Goal: Information Seeking & Learning: Learn about a topic

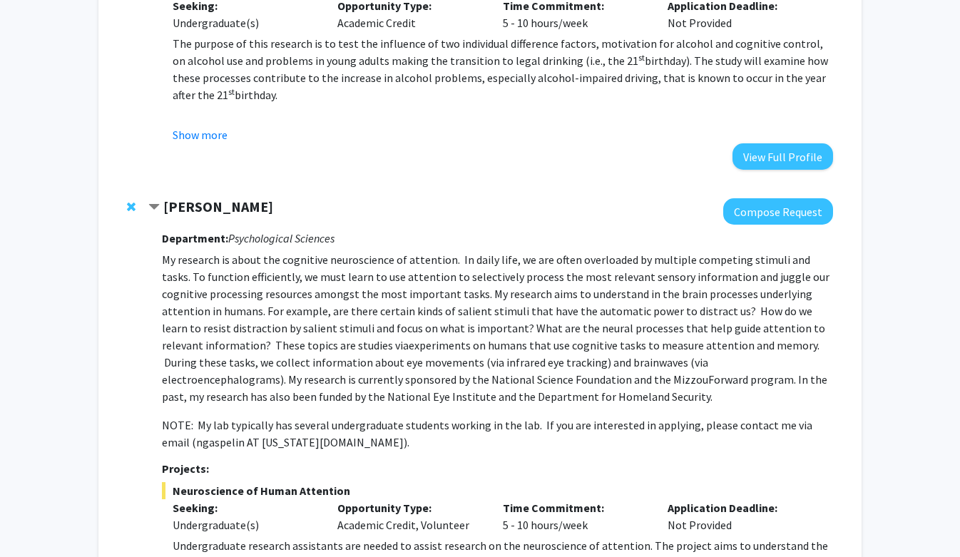
scroll to position [266, 0]
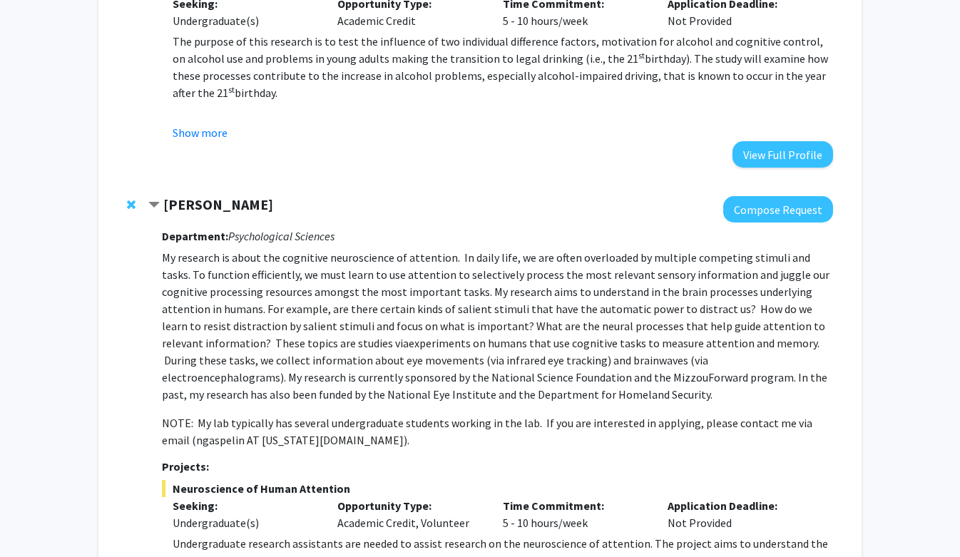
drag, startPoint x: 270, startPoint y: 205, endPoint x: 168, endPoint y: 208, distance: 102.8
click at [168, 208] on strong "[PERSON_NAME]" at bounding box center [218, 204] width 110 height 18
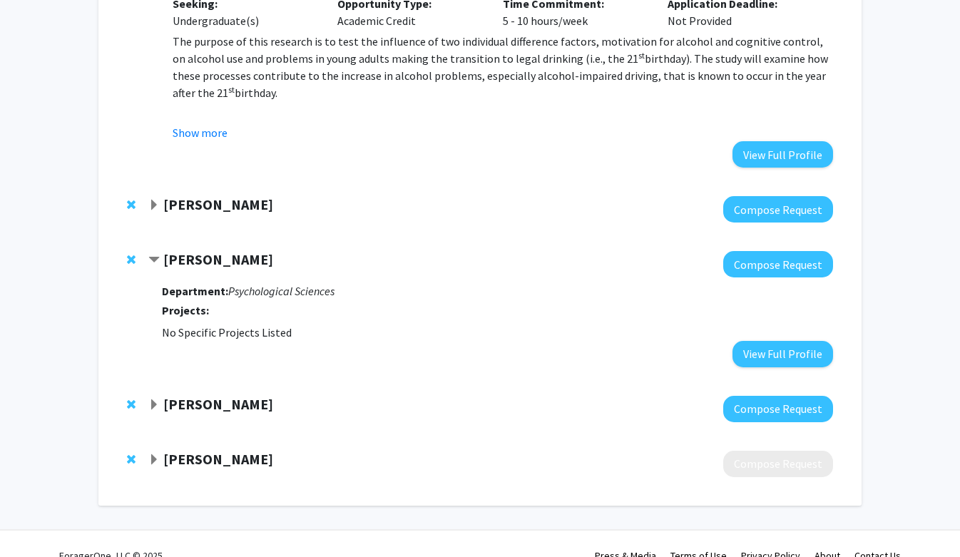
copy strong "[PERSON_NAME]"
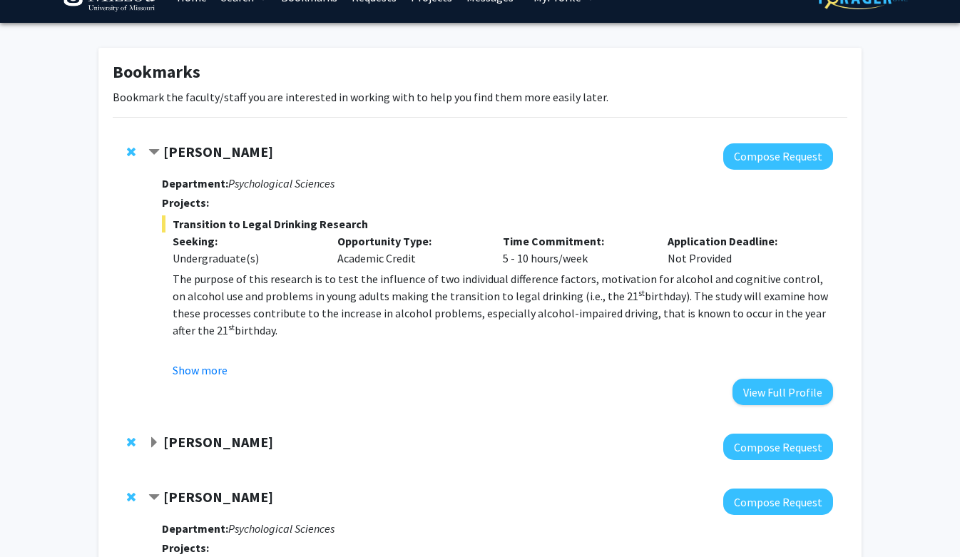
scroll to position [0, 0]
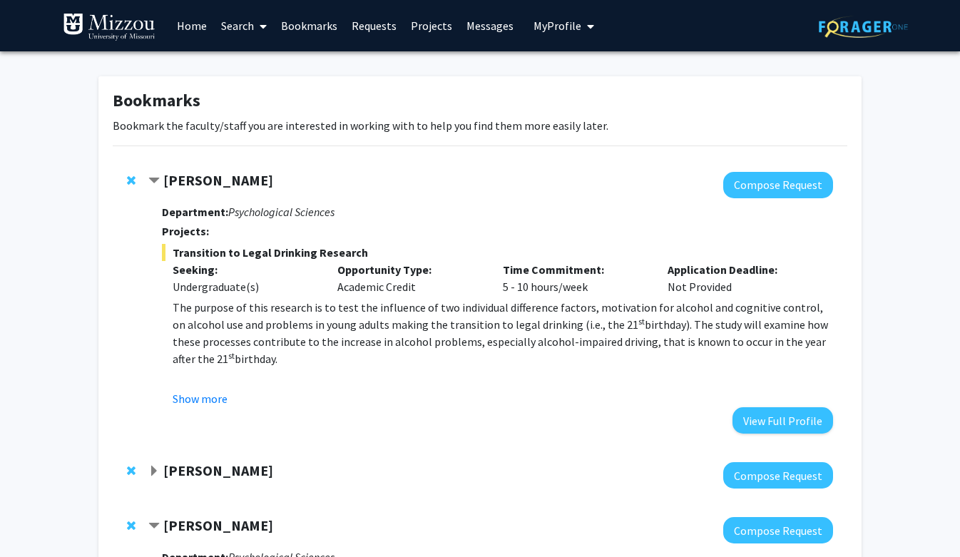
click at [195, 31] on link "Home" at bounding box center [192, 26] width 44 height 50
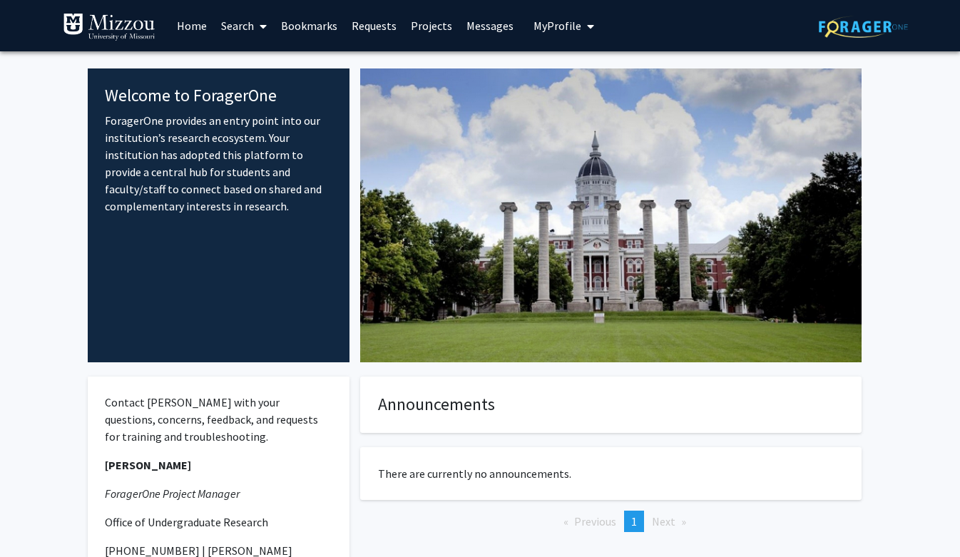
click at [243, 27] on link "Search" at bounding box center [244, 26] width 60 height 50
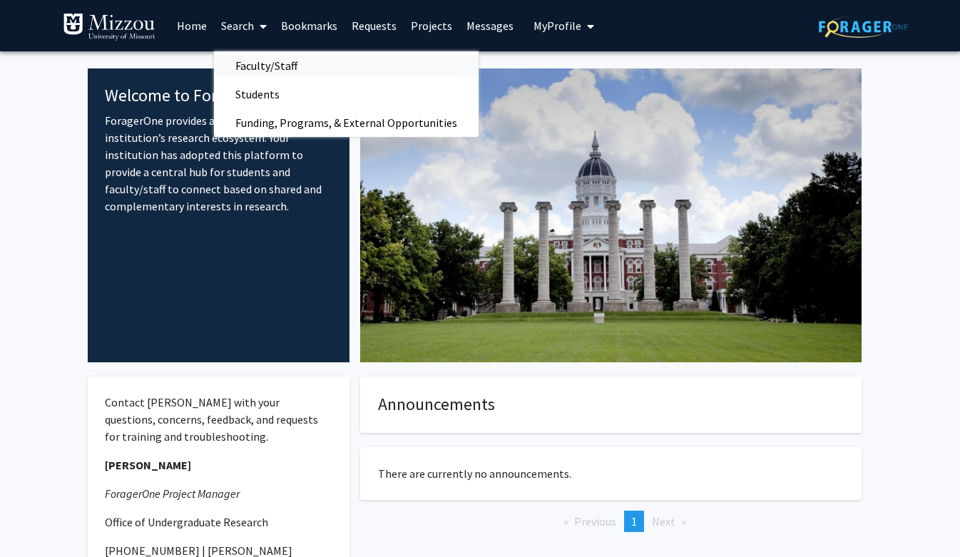
click at [257, 62] on span "Faculty/Staff" at bounding box center [266, 65] width 105 height 29
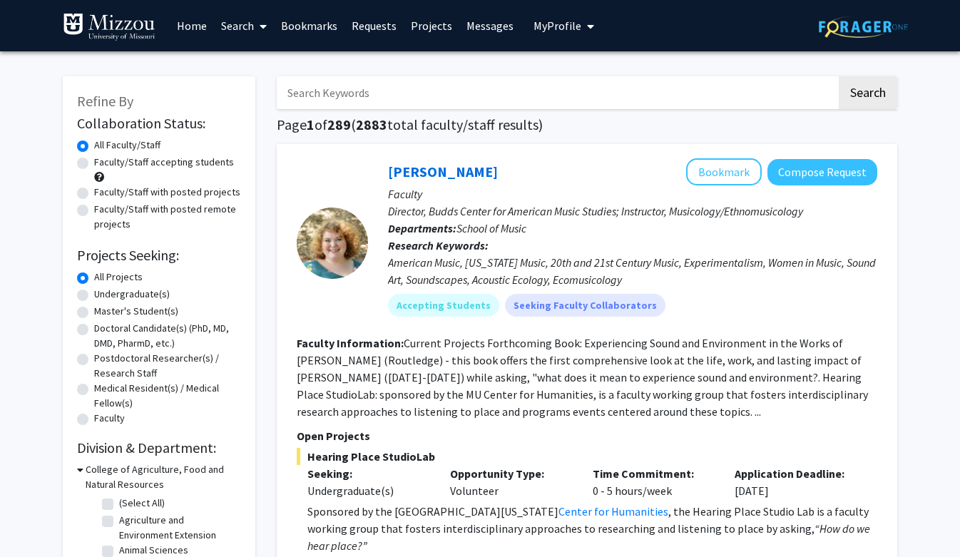
click at [94, 163] on label "Faculty/Staff accepting students" at bounding box center [164, 162] width 140 height 15
click at [94, 163] on input "Faculty/Staff accepting students" at bounding box center [98, 159] width 9 height 9
radio input "true"
click at [373, 92] on input "Search Keywords" at bounding box center [557, 92] width 560 height 33
type input "p"
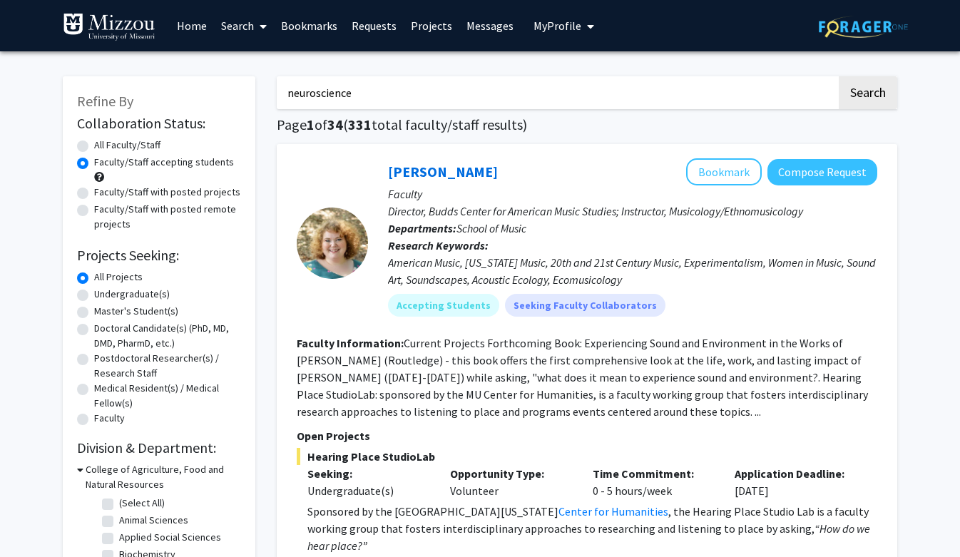
type input "neuroscience"
click at [839, 76] on button "Search" at bounding box center [868, 92] width 59 height 33
radio input "true"
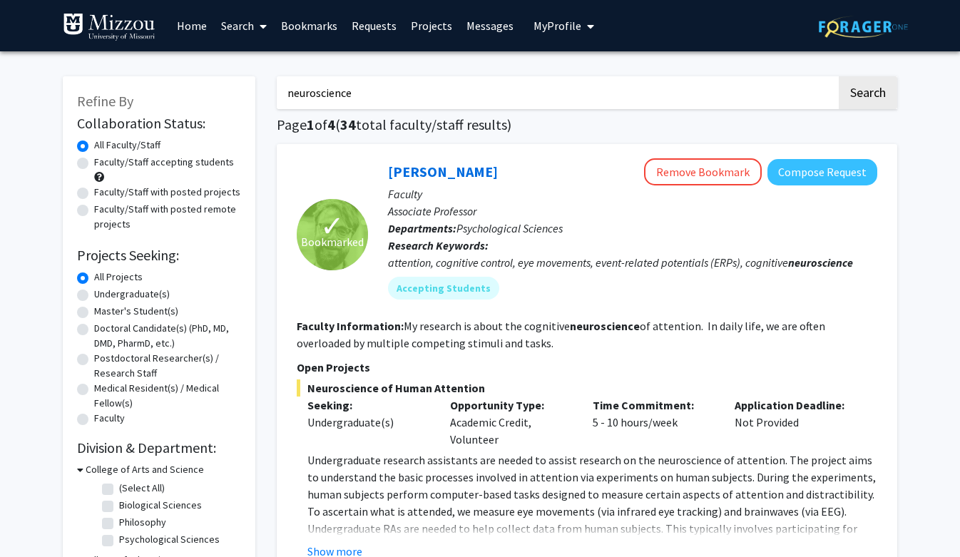
click at [94, 161] on label "Faculty/Staff accepting students" at bounding box center [164, 162] width 140 height 15
click at [94, 161] on input "Faculty/Staff accepting students" at bounding box center [98, 159] width 9 height 9
radio input "true"
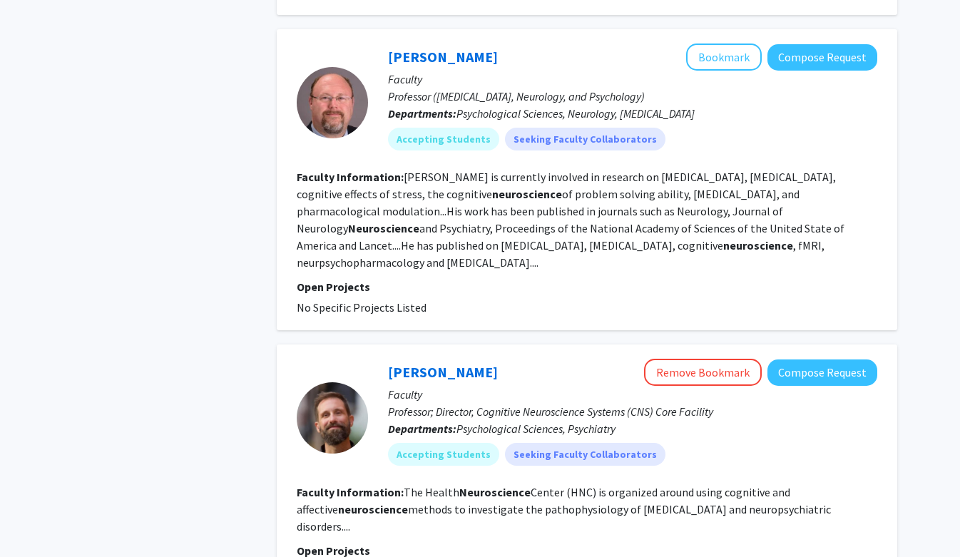
scroll to position [1124, 0]
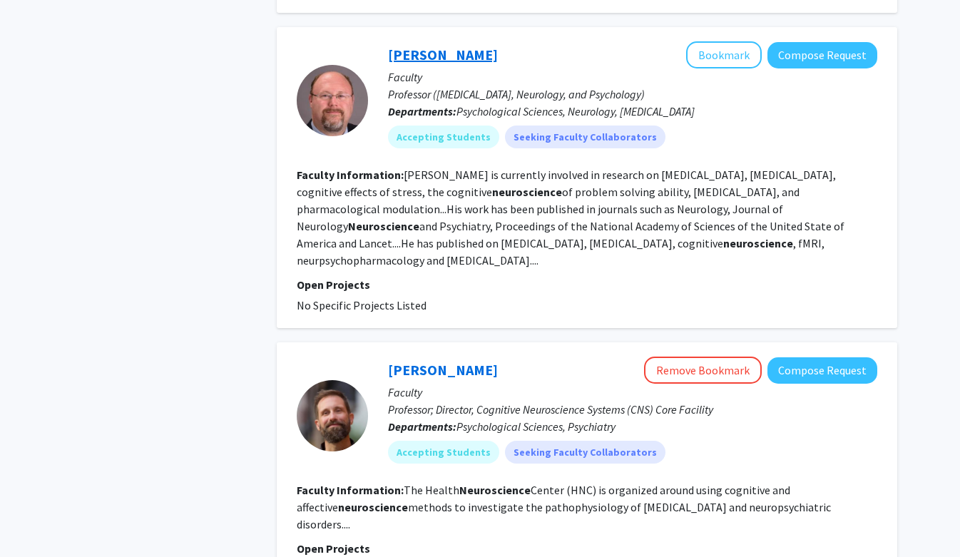
click at [411, 46] on link "[PERSON_NAME]" at bounding box center [443, 55] width 110 height 18
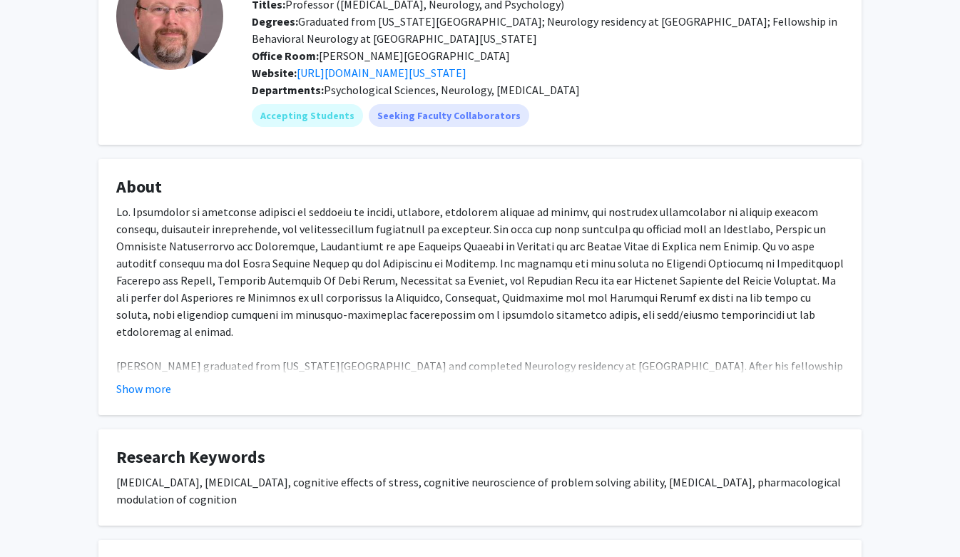
scroll to position [118, 0]
click at [153, 393] on button "Show more" at bounding box center [143, 387] width 55 height 17
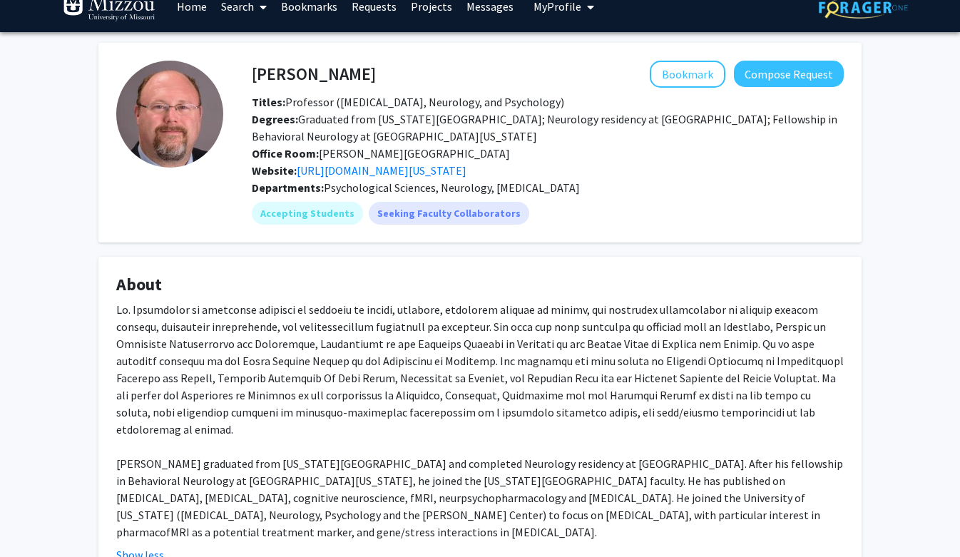
scroll to position [0, 0]
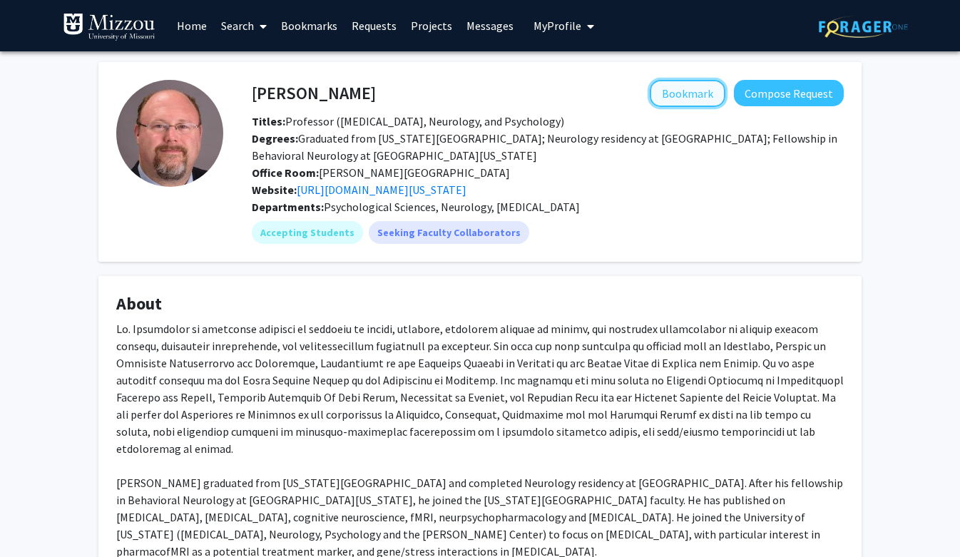
click at [702, 99] on button "Bookmark" at bounding box center [688, 93] width 76 height 27
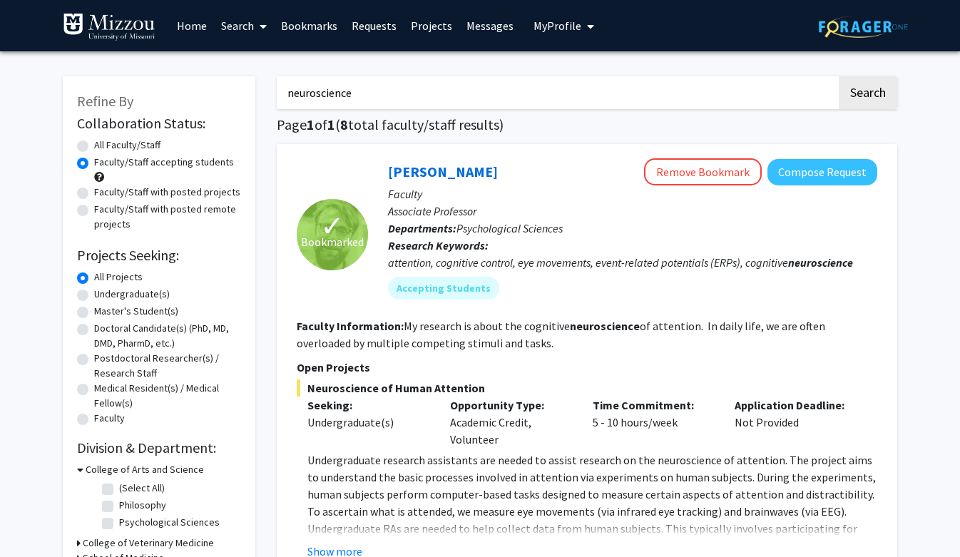
click at [320, 29] on link "Bookmarks" at bounding box center [309, 26] width 71 height 50
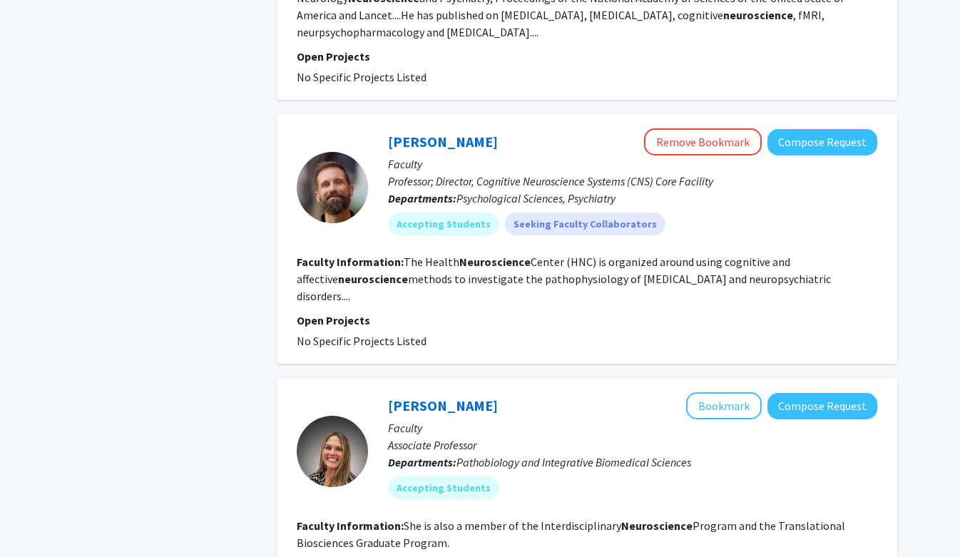
scroll to position [1511, 0]
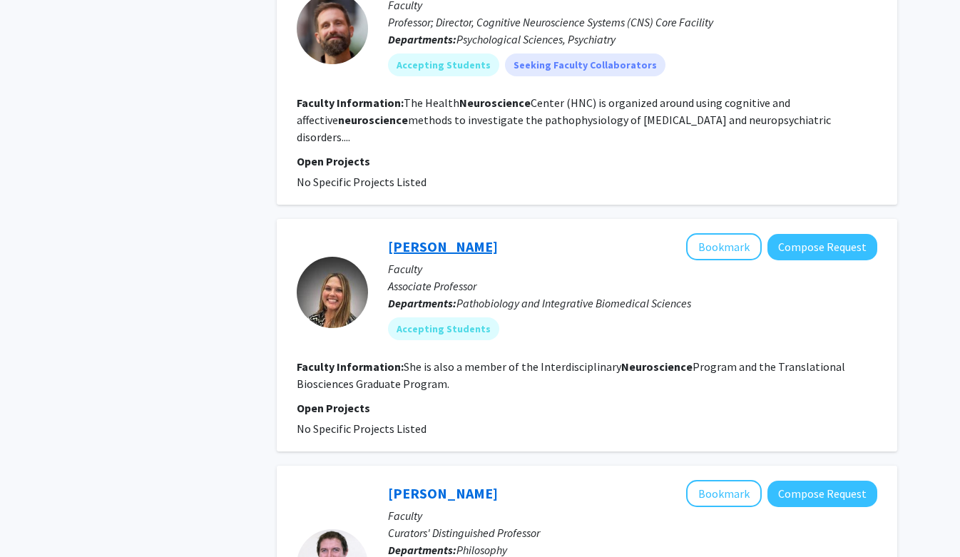
click at [432, 238] on link "[PERSON_NAME]" at bounding box center [443, 247] width 110 height 18
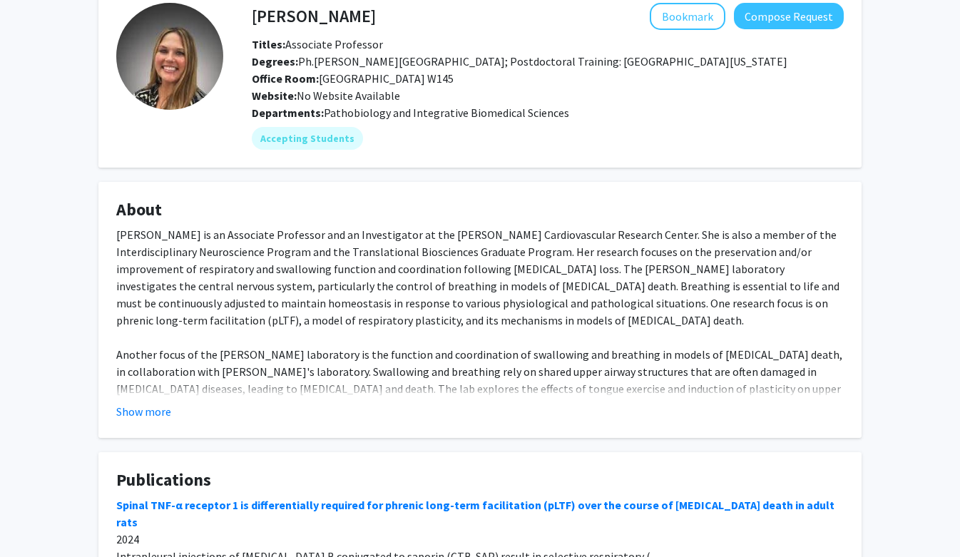
scroll to position [78, 0]
click at [158, 414] on button "Show more" at bounding box center [143, 410] width 55 height 17
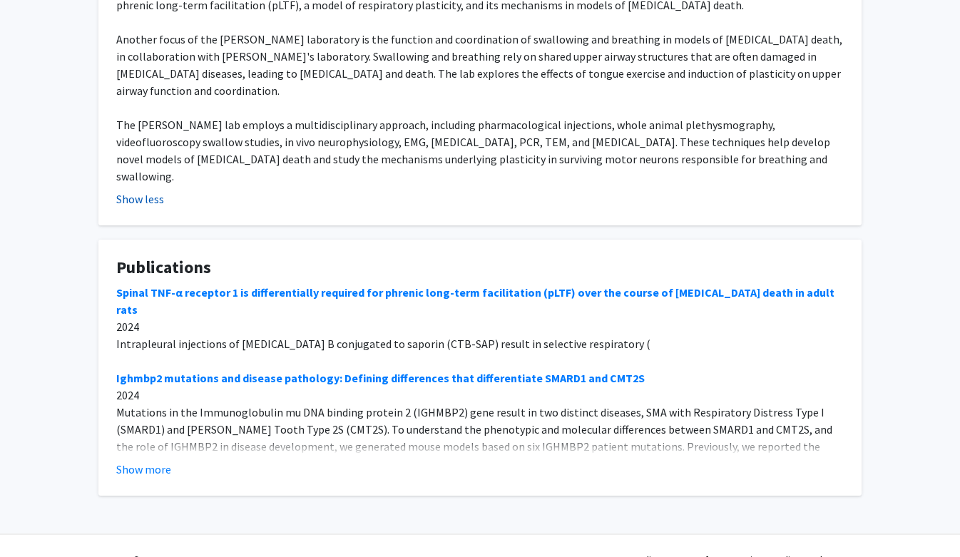
scroll to position [402, 0]
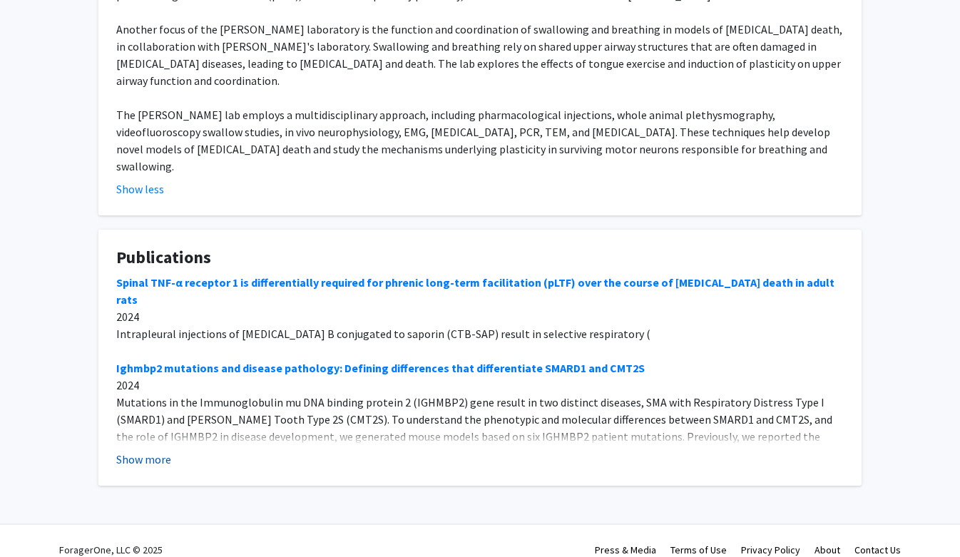
click at [151, 451] on button "Show more" at bounding box center [143, 459] width 55 height 17
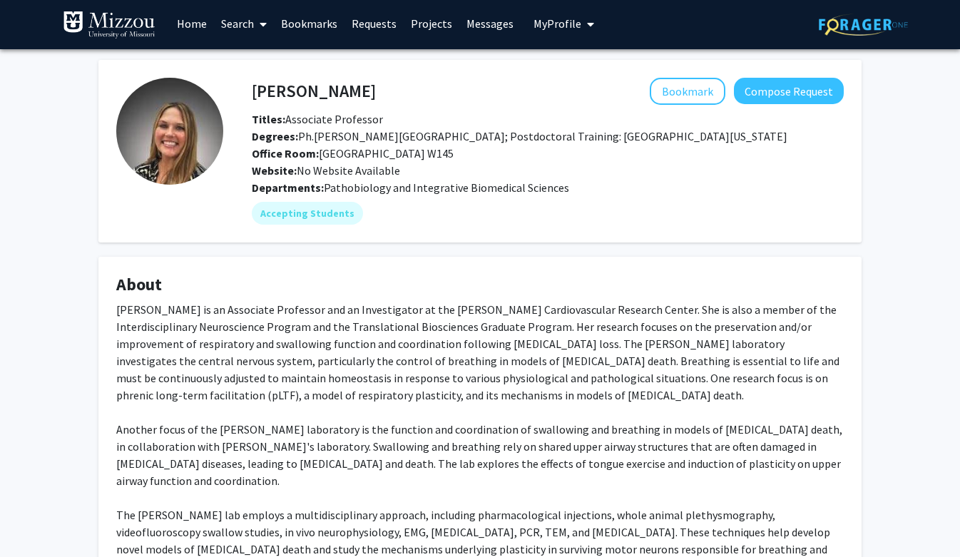
scroll to position [0, 0]
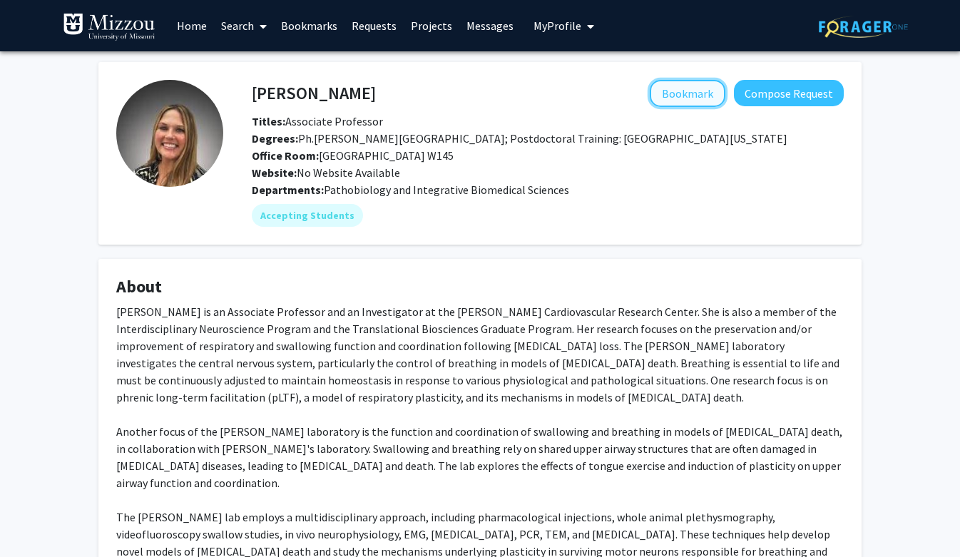
click at [691, 94] on button "Bookmark" at bounding box center [688, 93] width 76 height 27
click at [691, 94] on button "Remove Bookmark" at bounding box center [667, 93] width 118 height 27
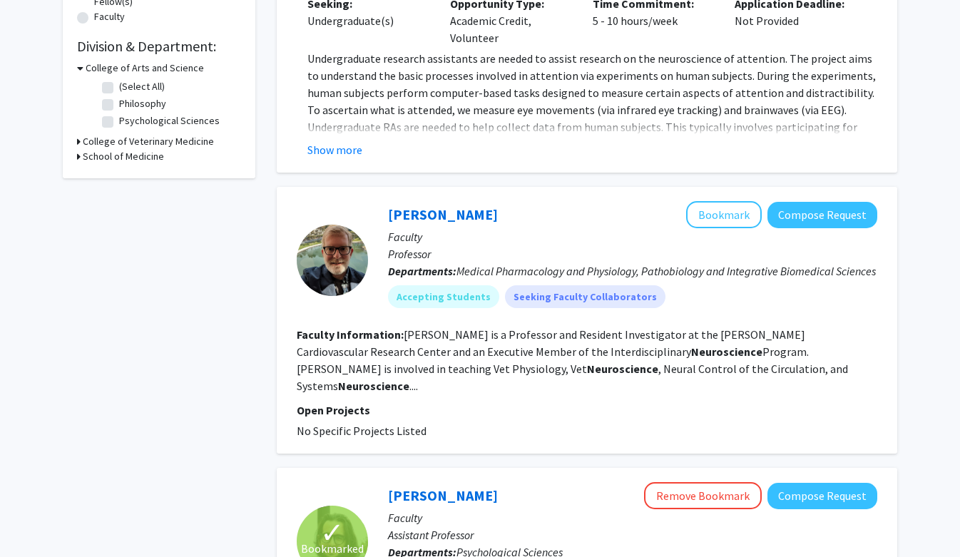
scroll to position [447, 0]
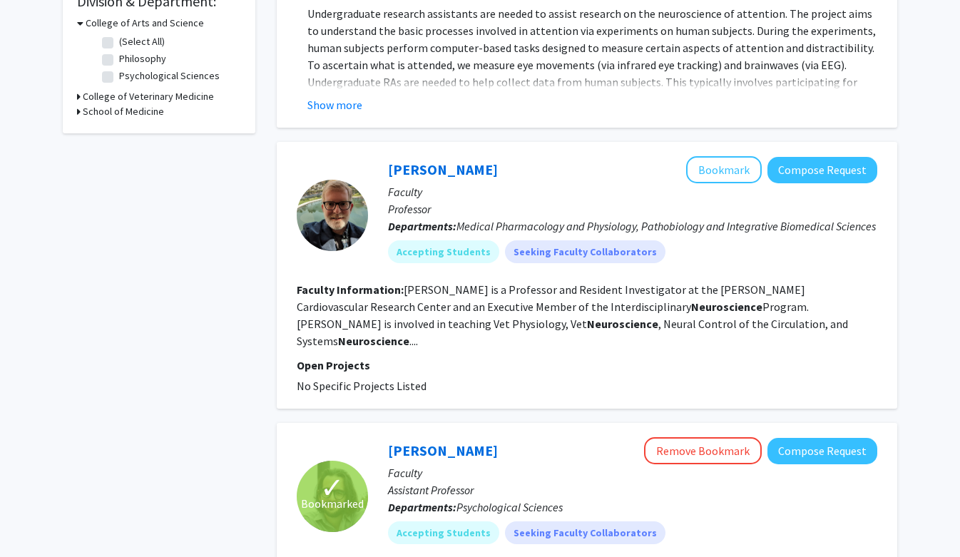
click at [119, 75] on label "Psychological Sciences" at bounding box center [169, 75] width 101 height 15
click at [119, 75] on input "Psychological Sciences" at bounding box center [123, 72] width 9 height 9
checkbox input "true"
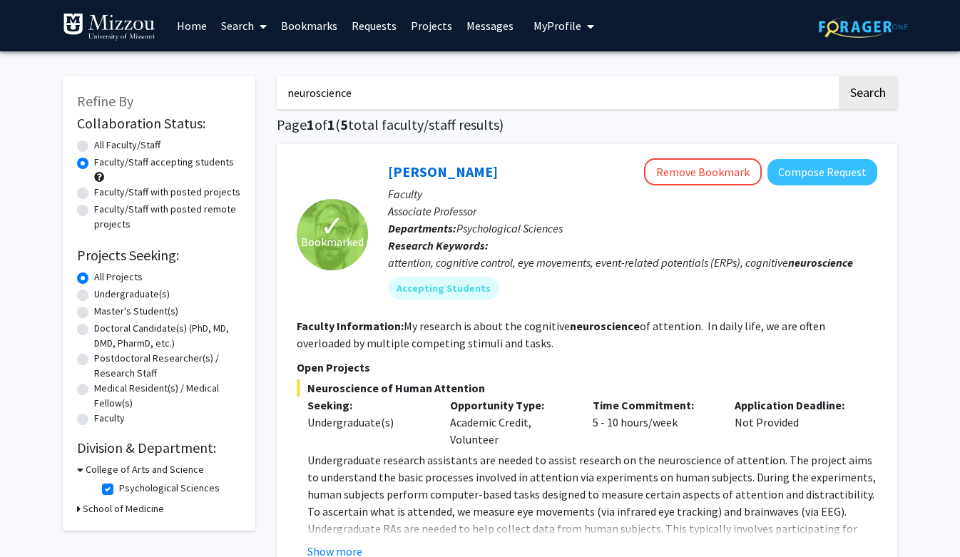
click at [119, 494] on label "Psychological Sciences" at bounding box center [169, 488] width 101 height 15
click at [119, 490] on input "Psychological Sciences" at bounding box center [123, 485] width 9 height 9
checkbox input "false"
click at [94, 293] on label "Undergraduate(s)" at bounding box center [132, 294] width 76 height 15
click at [94, 293] on input "Undergraduate(s)" at bounding box center [98, 291] width 9 height 9
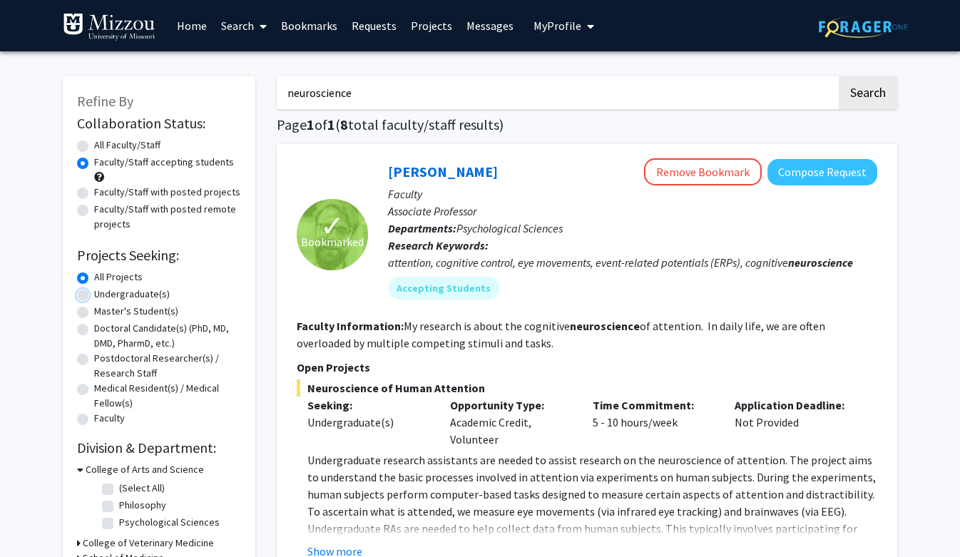
radio input "true"
click at [94, 276] on label "All Projects" at bounding box center [118, 277] width 49 height 15
click at [94, 276] on input "All Projects" at bounding box center [98, 274] width 9 height 9
radio input "true"
click at [304, 34] on link "Bookmarks" at bounding box center [309, 26] width 71 height 50
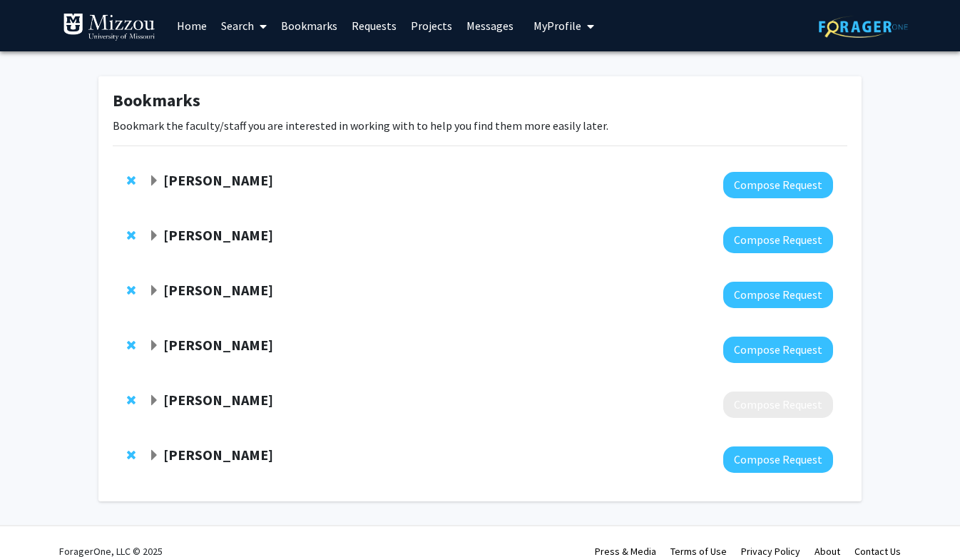
click at [210, 235] on strong "[PERSON_NAME]" at bounding box center [218, 235] width 110 height 18
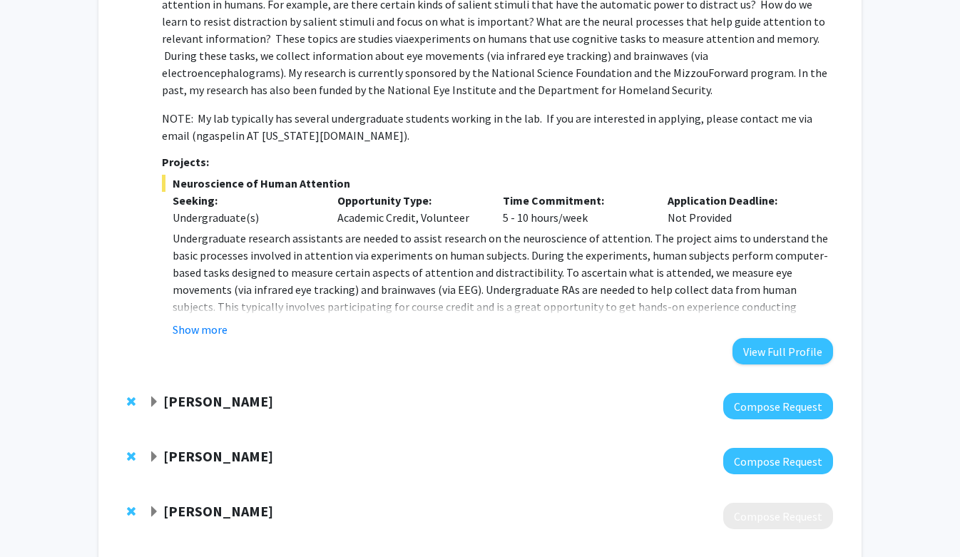
scroll to position [100, 0]
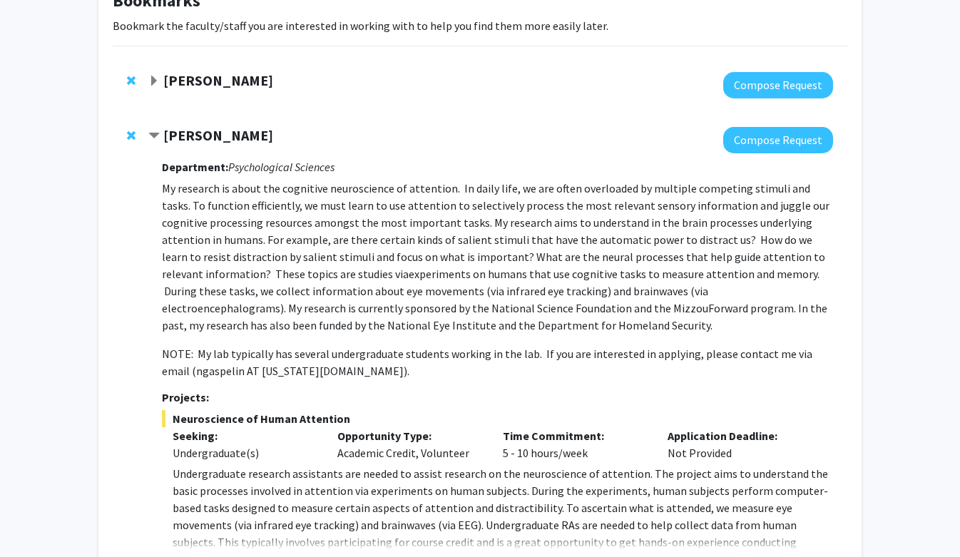
click at [200, 83] on strong "[PERSON_NAME]" at bounding box center [218, 80] width 110 height 18
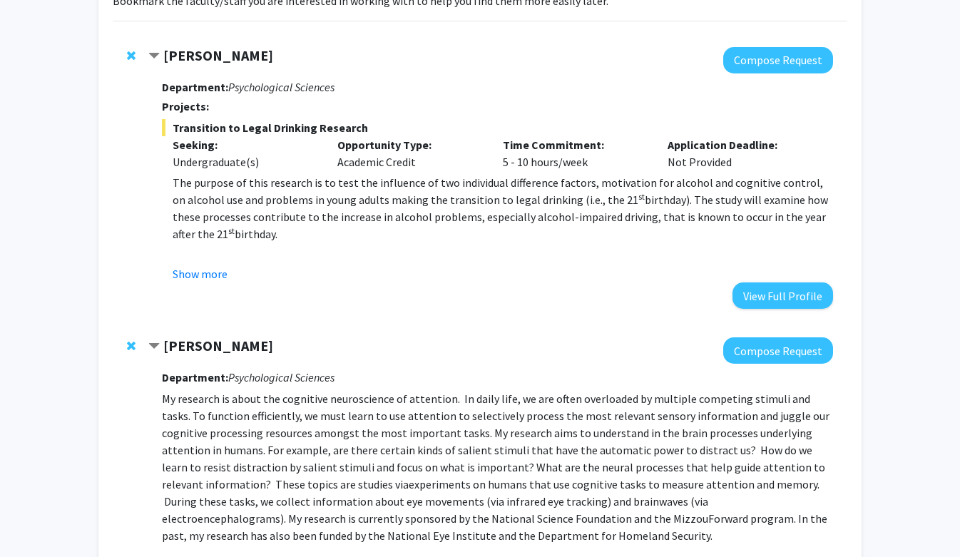
scroll to position [81, 0]
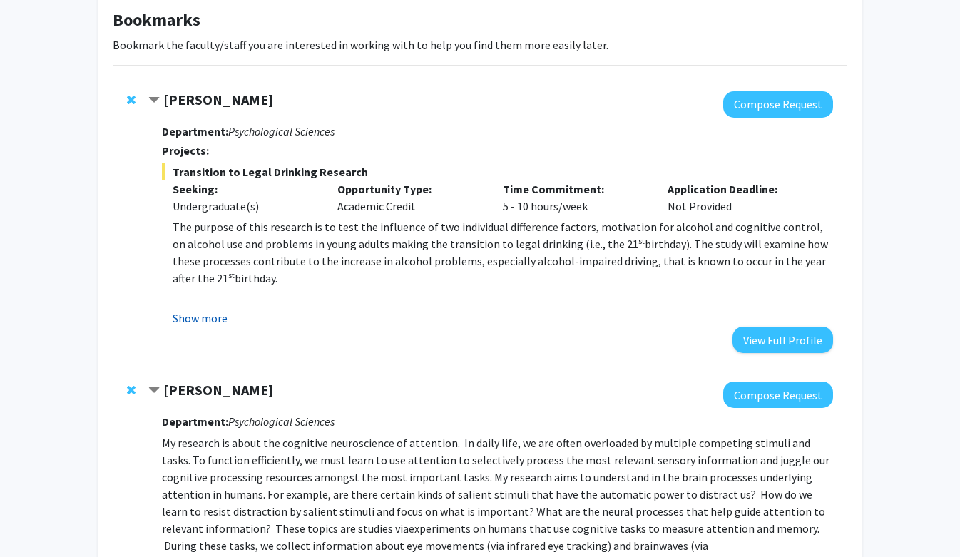
click at [211, 320] on button "Show more" at bounding box center [200, 318] width 55 height 17
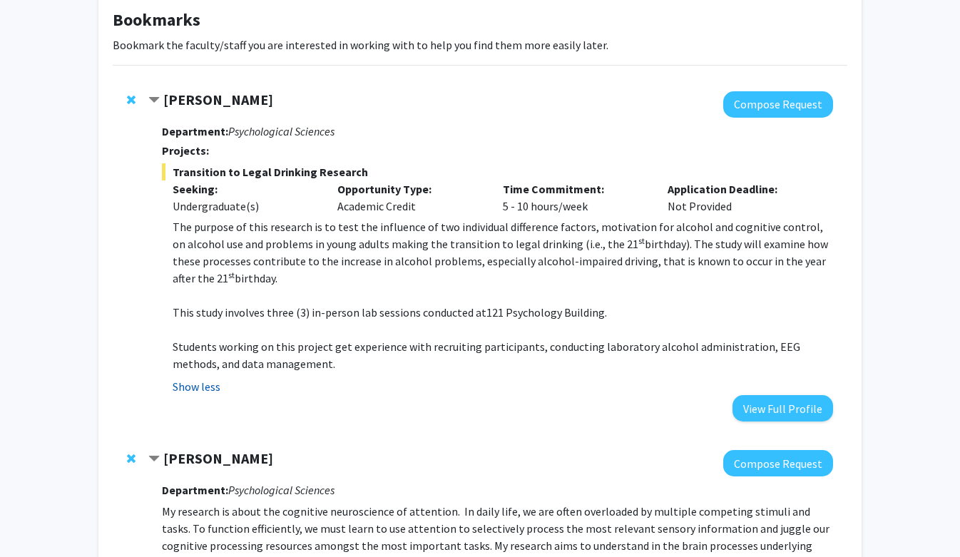
click at [205, 386] on button "Show less" at bounding box center [197, 386] width 48 height 17
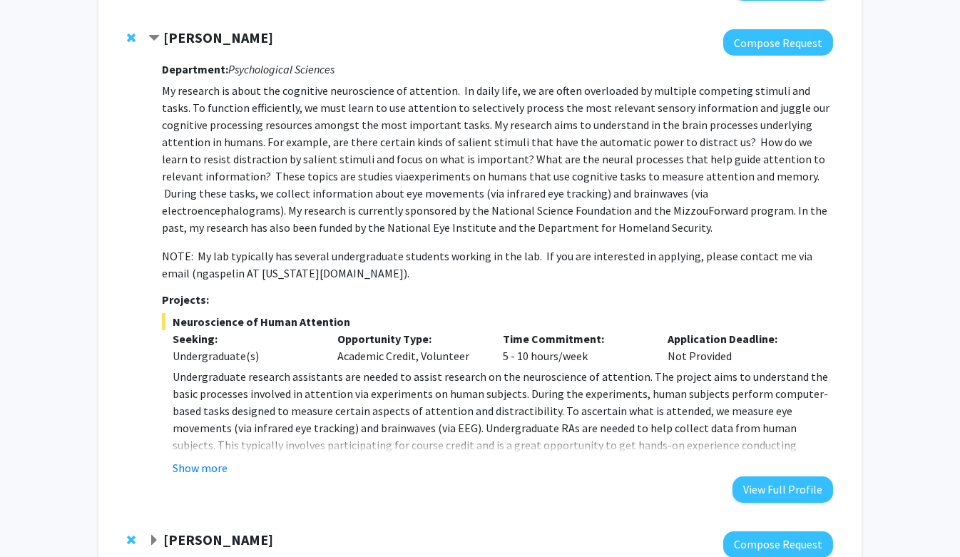
scroll to position [435, 0]
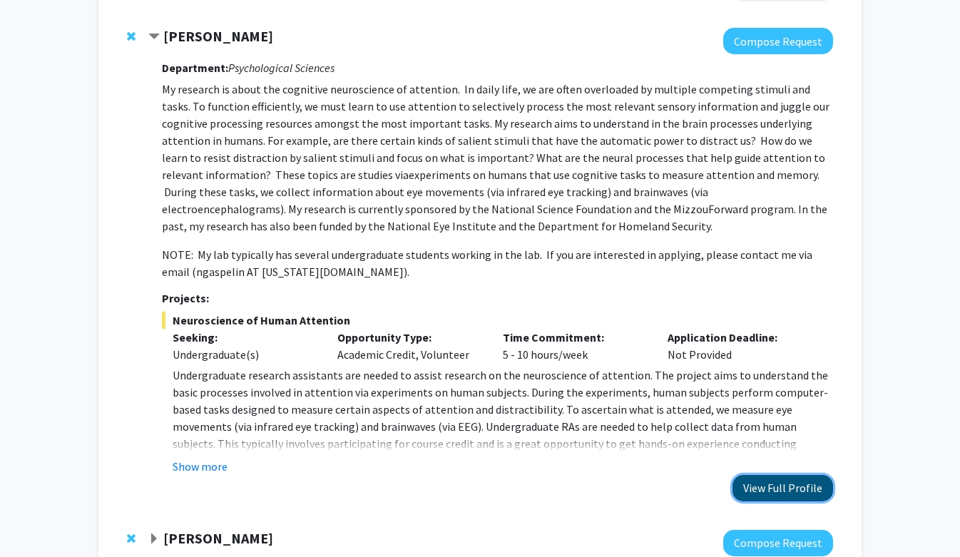
click at [788, 480] on button "View Full Profile" at bounding box center [783, 488] width 101 height 26
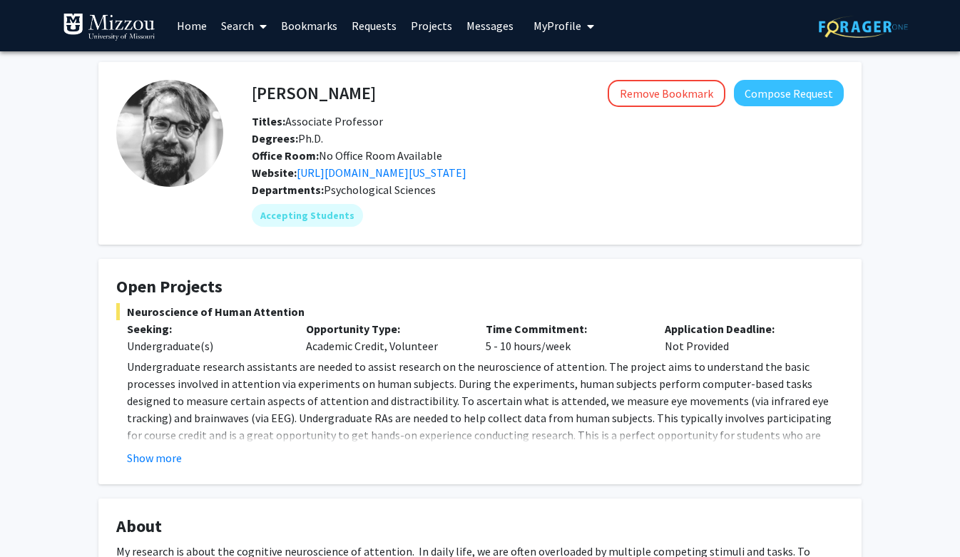
scroll to position [8, 0]
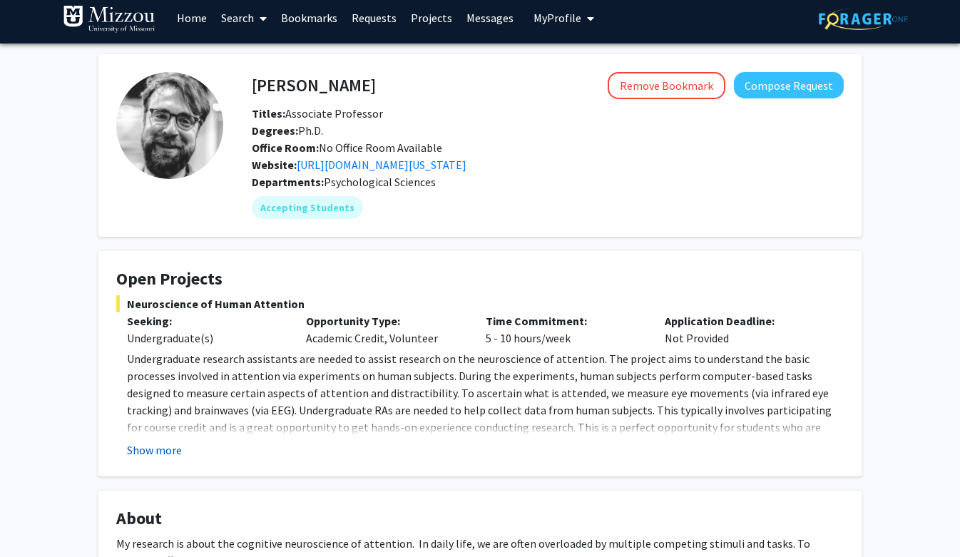
click at [173, 454] on button "Show more" at bounding box center [154, 450] width 55 height 17
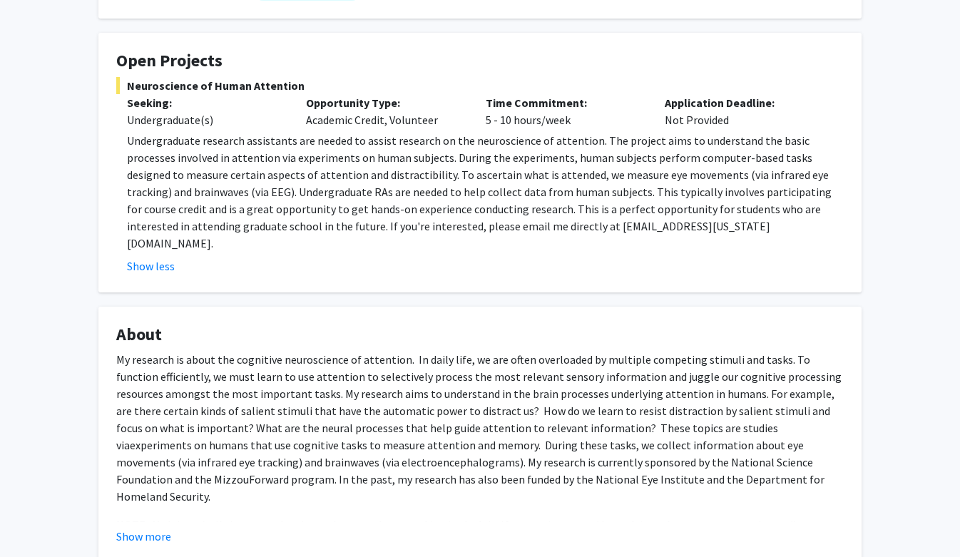
scroll to position [232, 0]
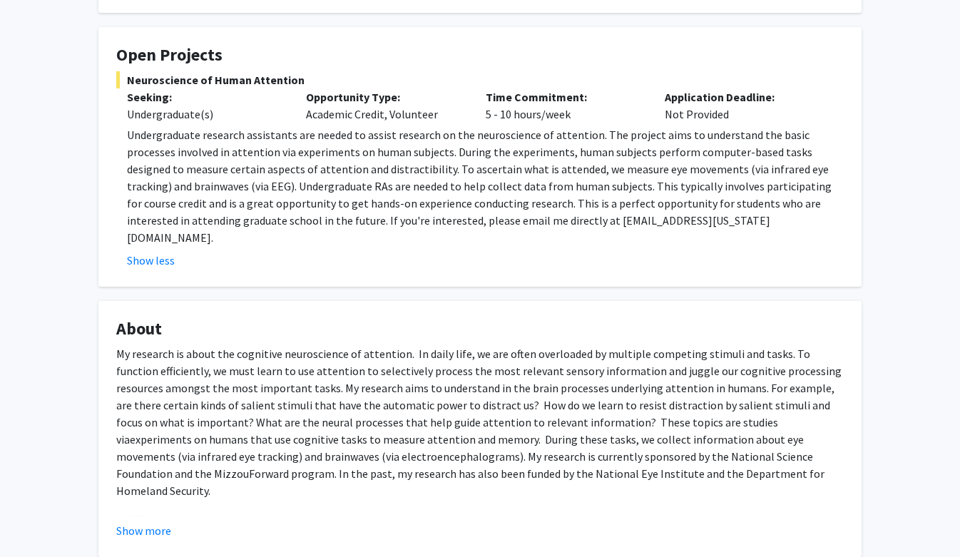
click at [176, 522] on div "Show more" at bounding box center [480, 530] width 728 height 17
click at [159, 522] on button "Show more" at bounding box center [143, 530] width 55 height 17
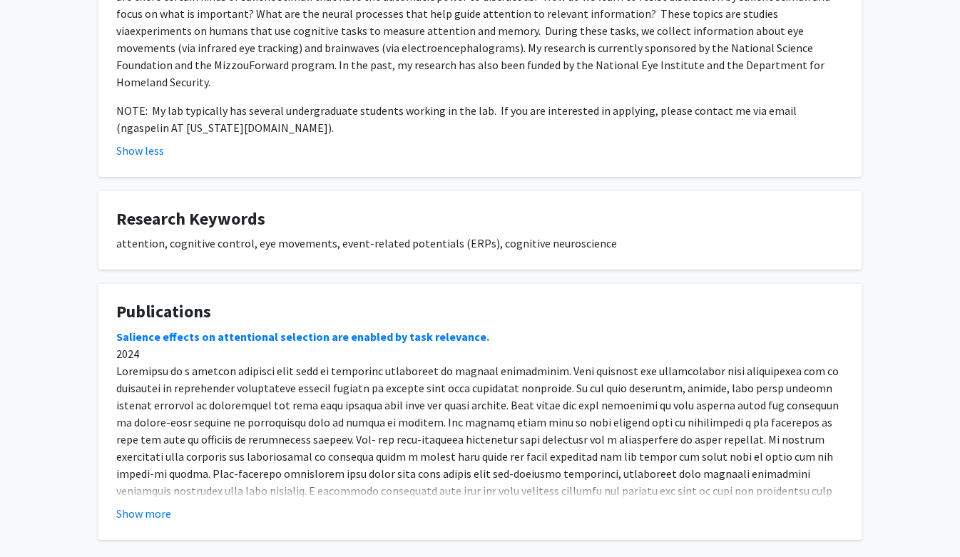
scroll to position [651, 0]
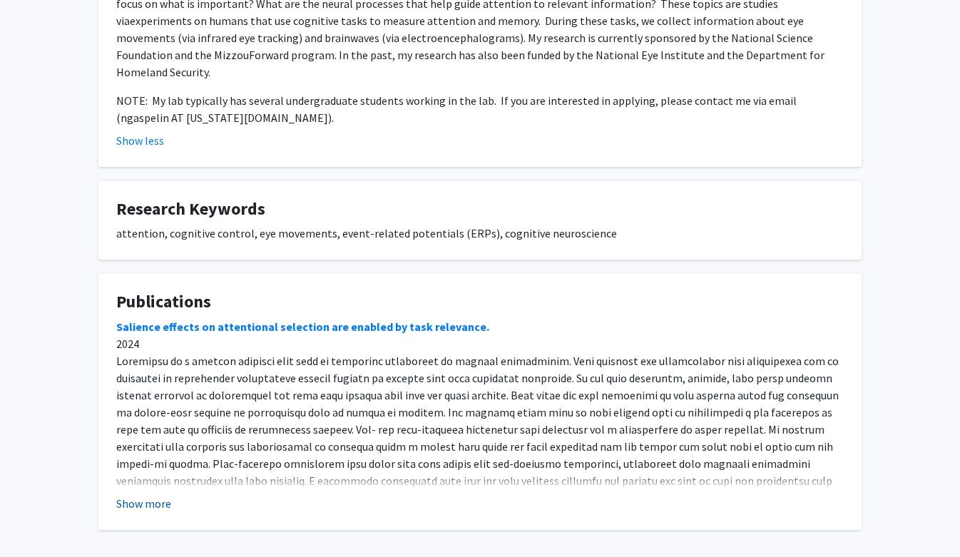
click at [148, 495] on button "Show more" at bounding box center [143, 503] width 55 height 17
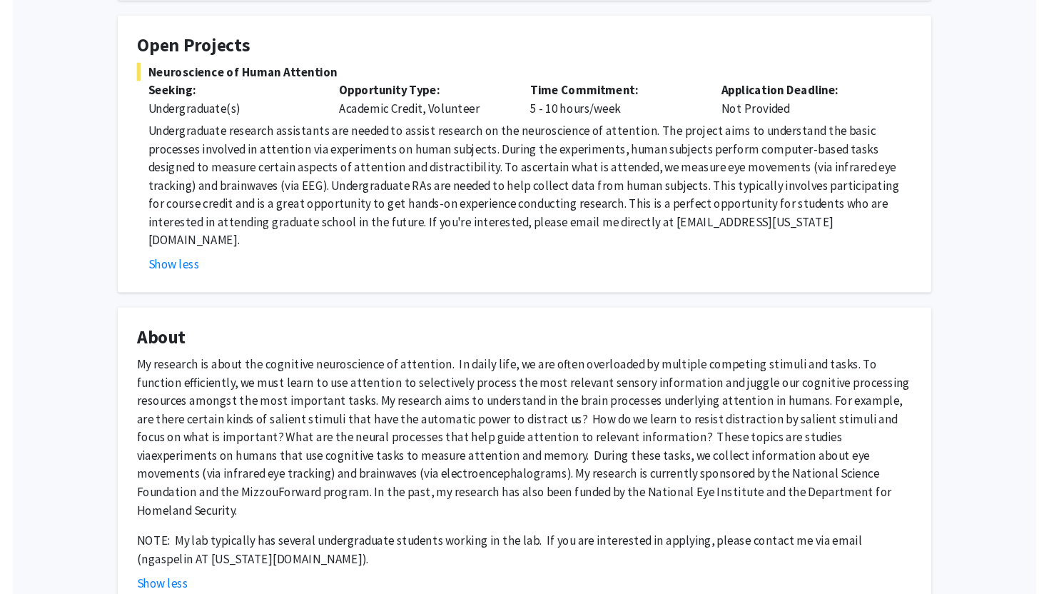
scroll to position [244, 0]
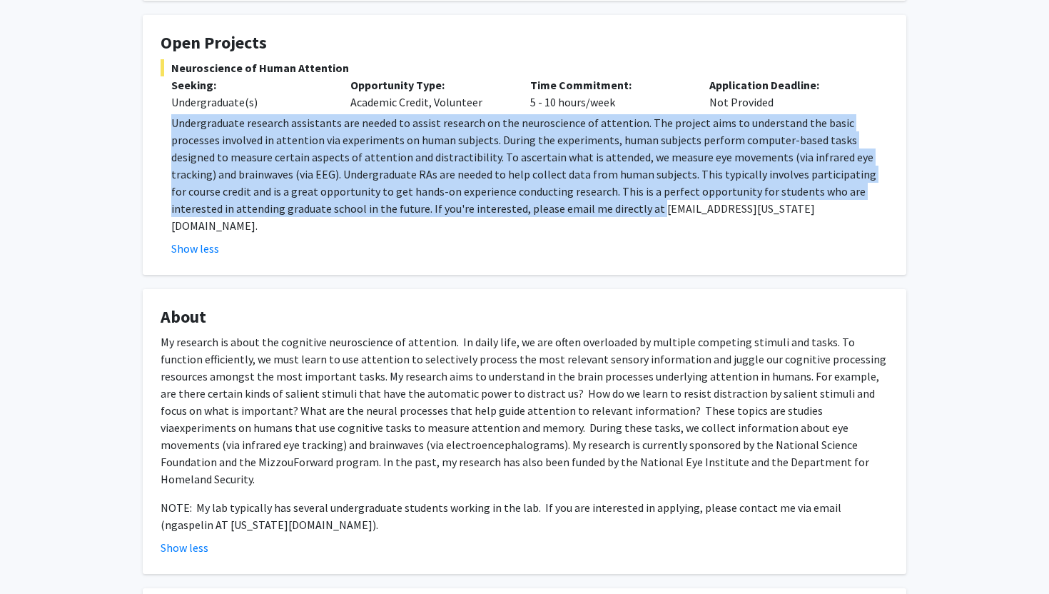
drag, startPoint x: 172, startPoint y: 123, endPoint x: 457, endPoint y: 208, distance: 297.6
click at [457, 208] on p "Undergraduate research assistants are needed to assist research on the neurosci…" at bounding box center [529, 174] width 717 height 120
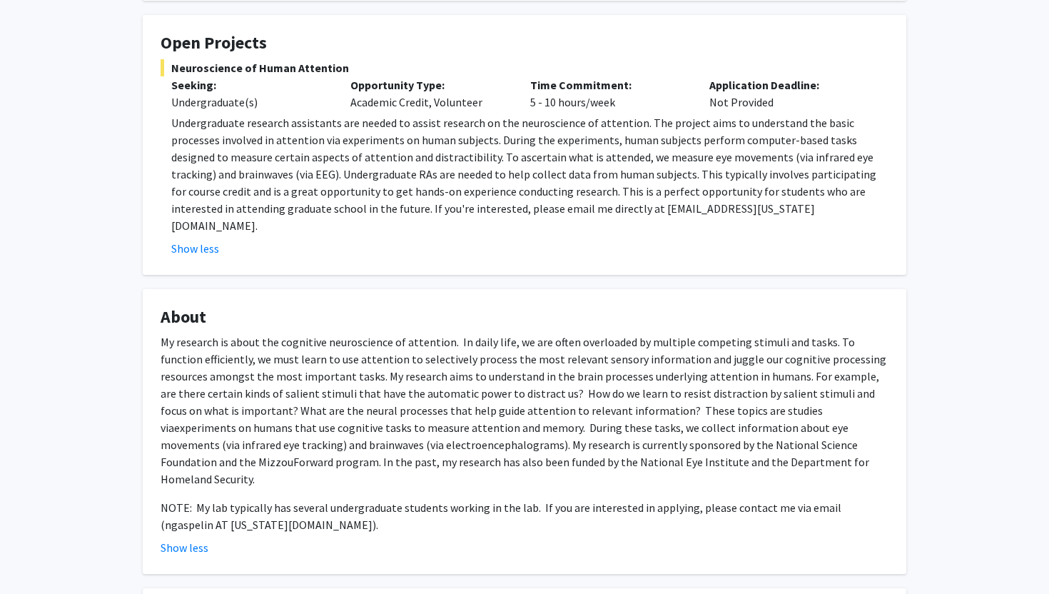
click at [386, 395] on p "My research is about the cognitive neuroscience of attention. In daily life, we…" at bounding box center [525, 410] width 728 height 154
drag, startPoint x: 161, startPoint y: 320, endPoint x: 725, endPoint y: 445, distance: 578.0
click at [725, 445] on p "My research is about the cognitive neuroscience of attention. In daily life, we…" at bounding box center [525, 410] width 728 height 154
copy p "My research is about the cognitive neuroscience of attention. In daily life, we…"
